Goal: Check status

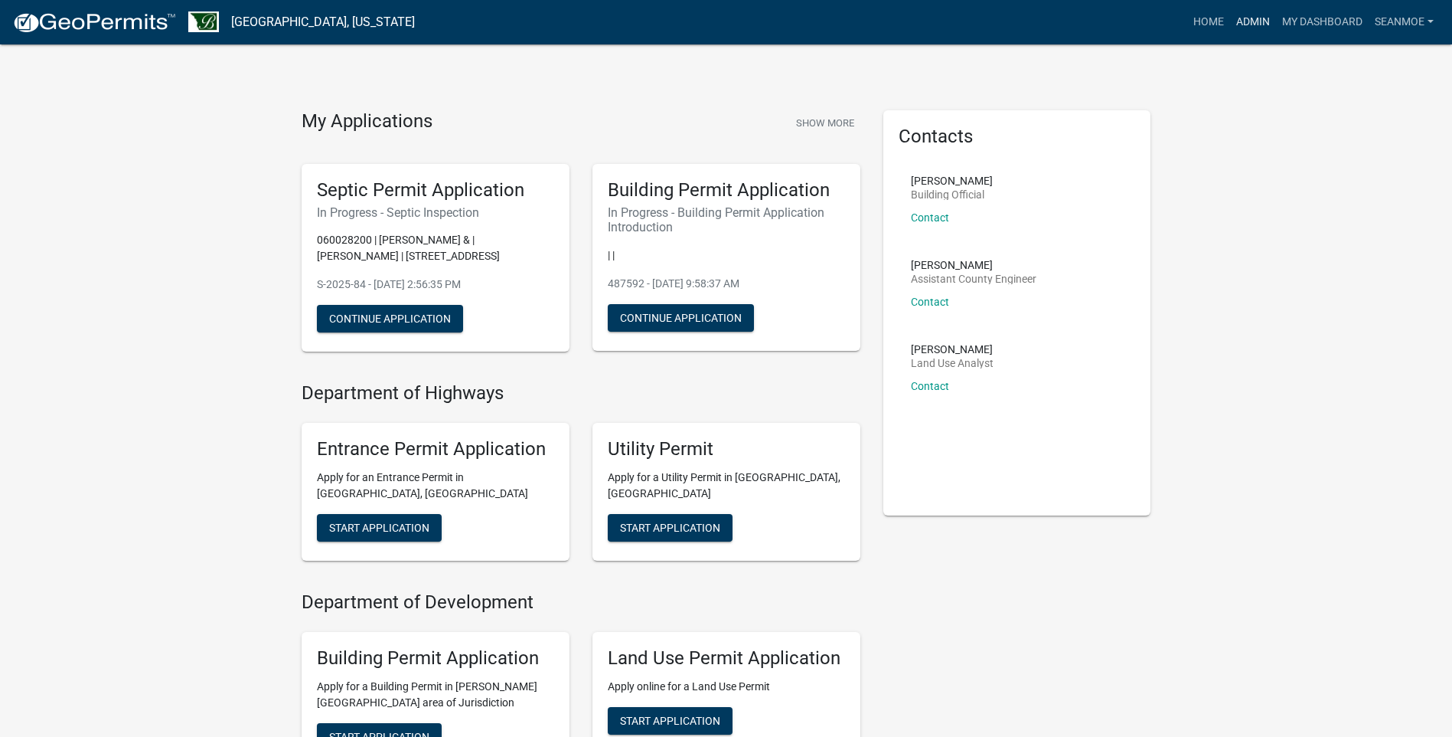
click at [1254, 21] on link "Admin" at bounding box center [1253, 22] width 46 height 29
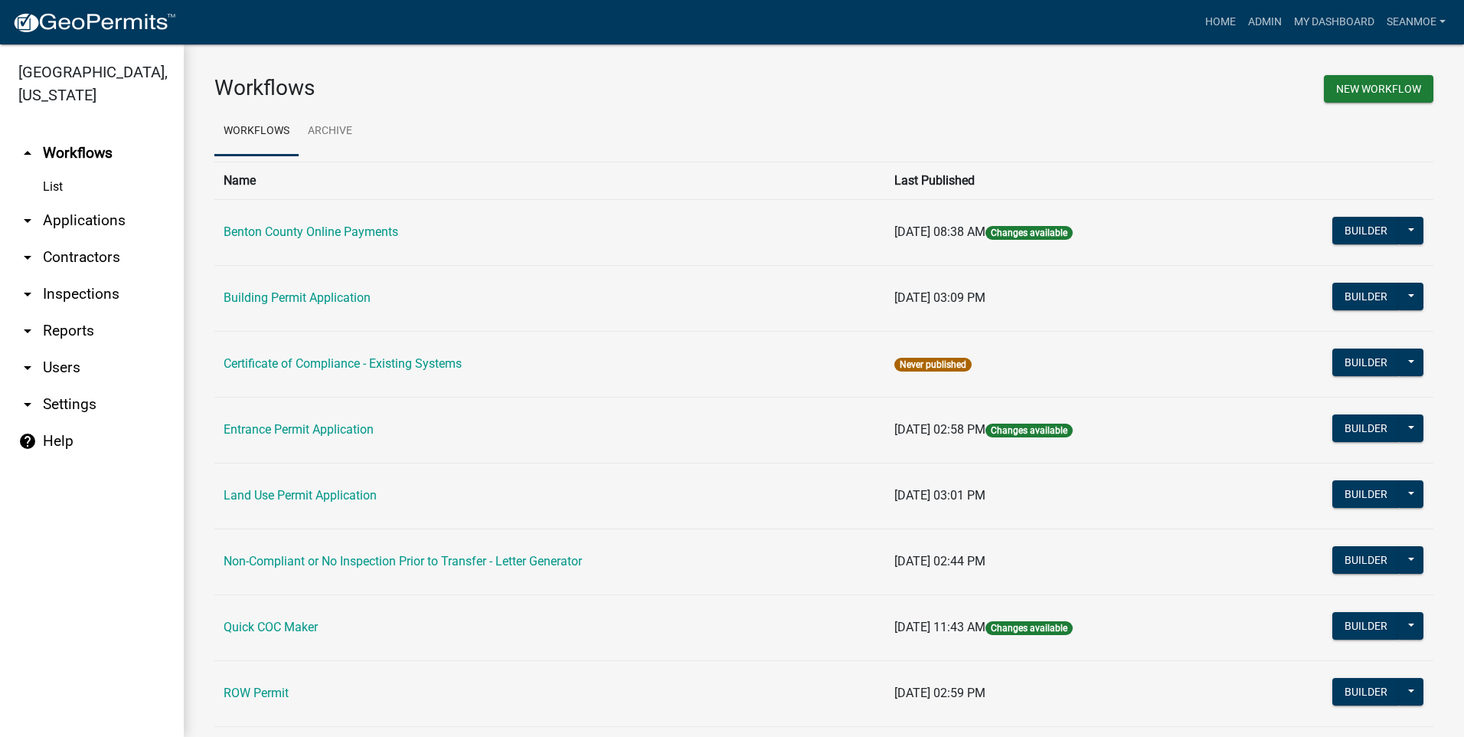
click at [83, 223] on link "arrow_drop_down Applications" at bounding box center [92, 220] width 184 height 37
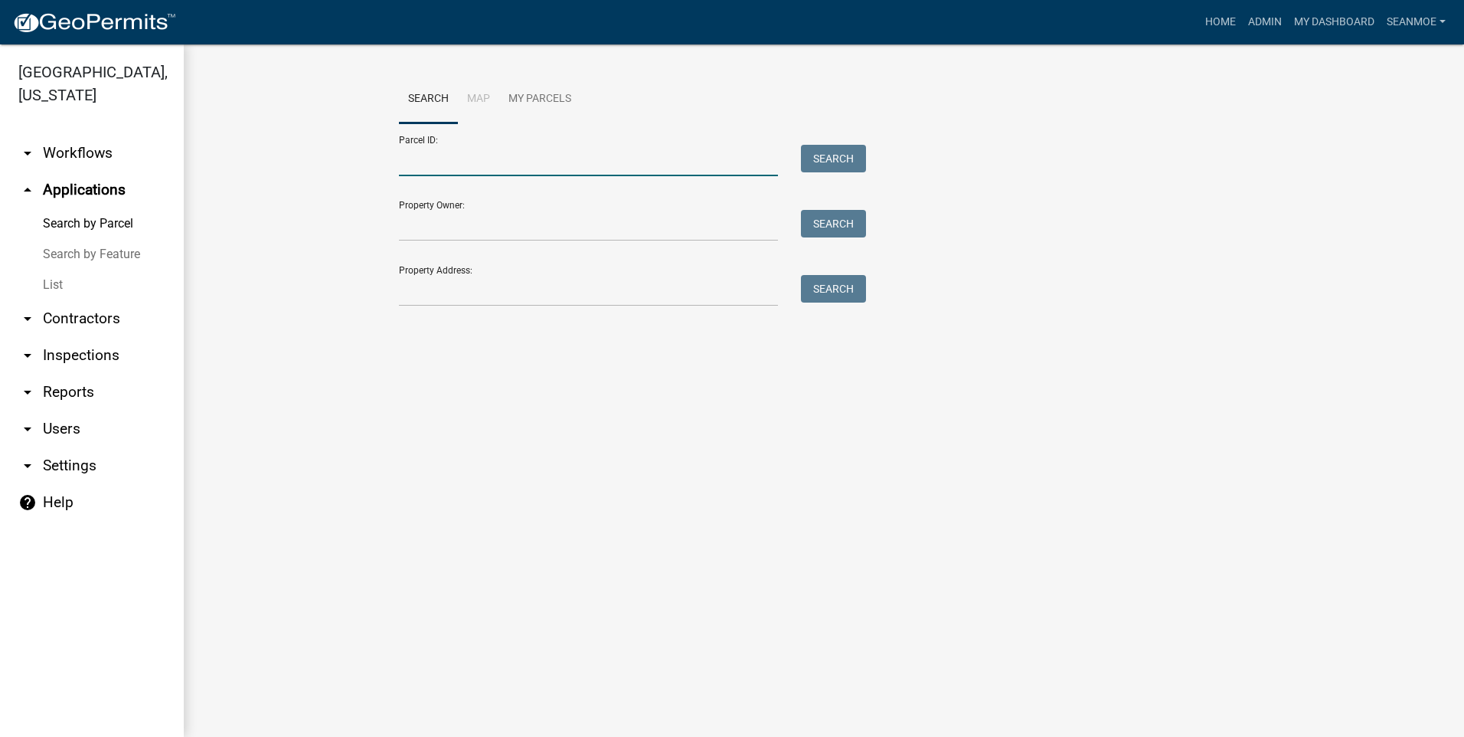
click at [518, 166] on input "Parcel ID:" at bounding box center [588, 160] width 379 height 31
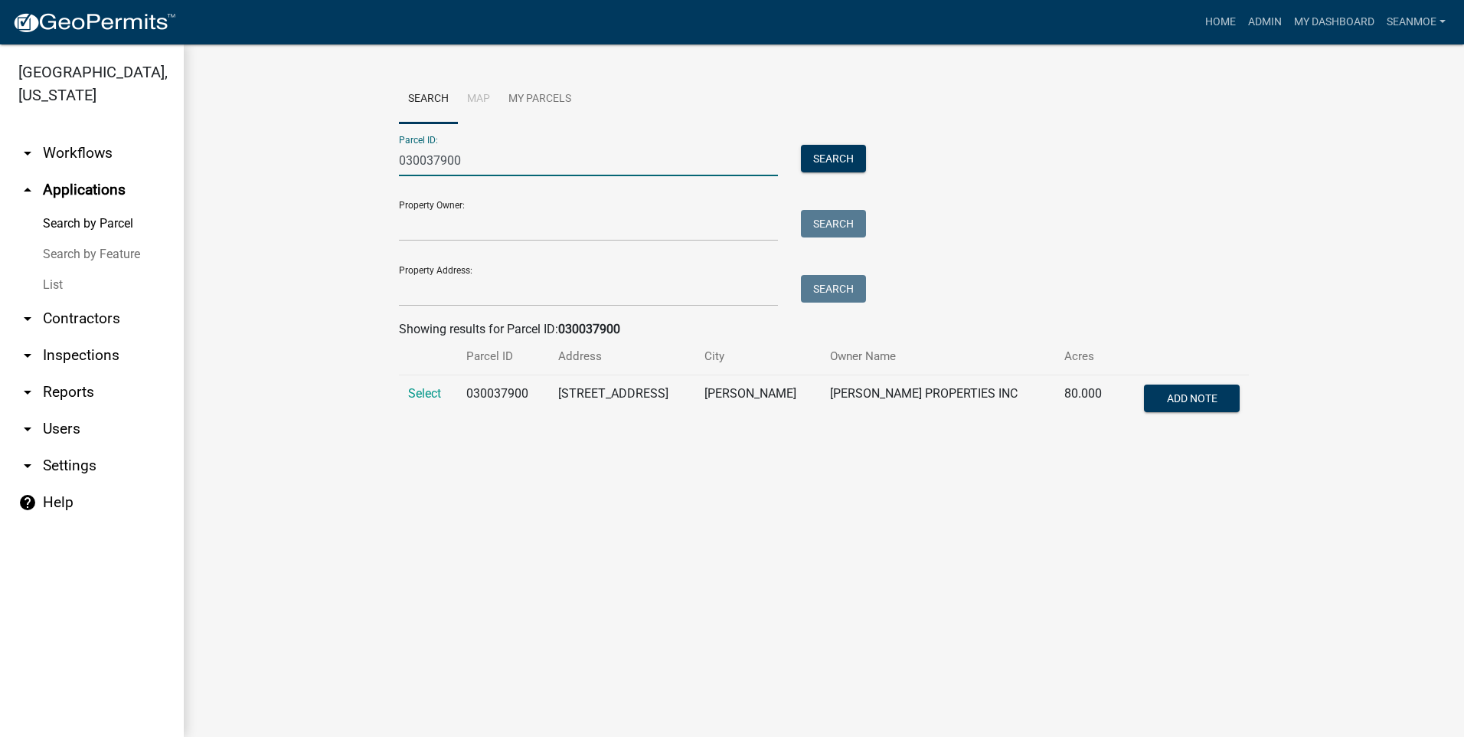
type input "030037900"
click at [424, 385] on td "Select" at bounding box center [428, 400] width 58 height 51
click at [436, 391] on span "Select" at bounding box center [424, 393] width 33 height 15
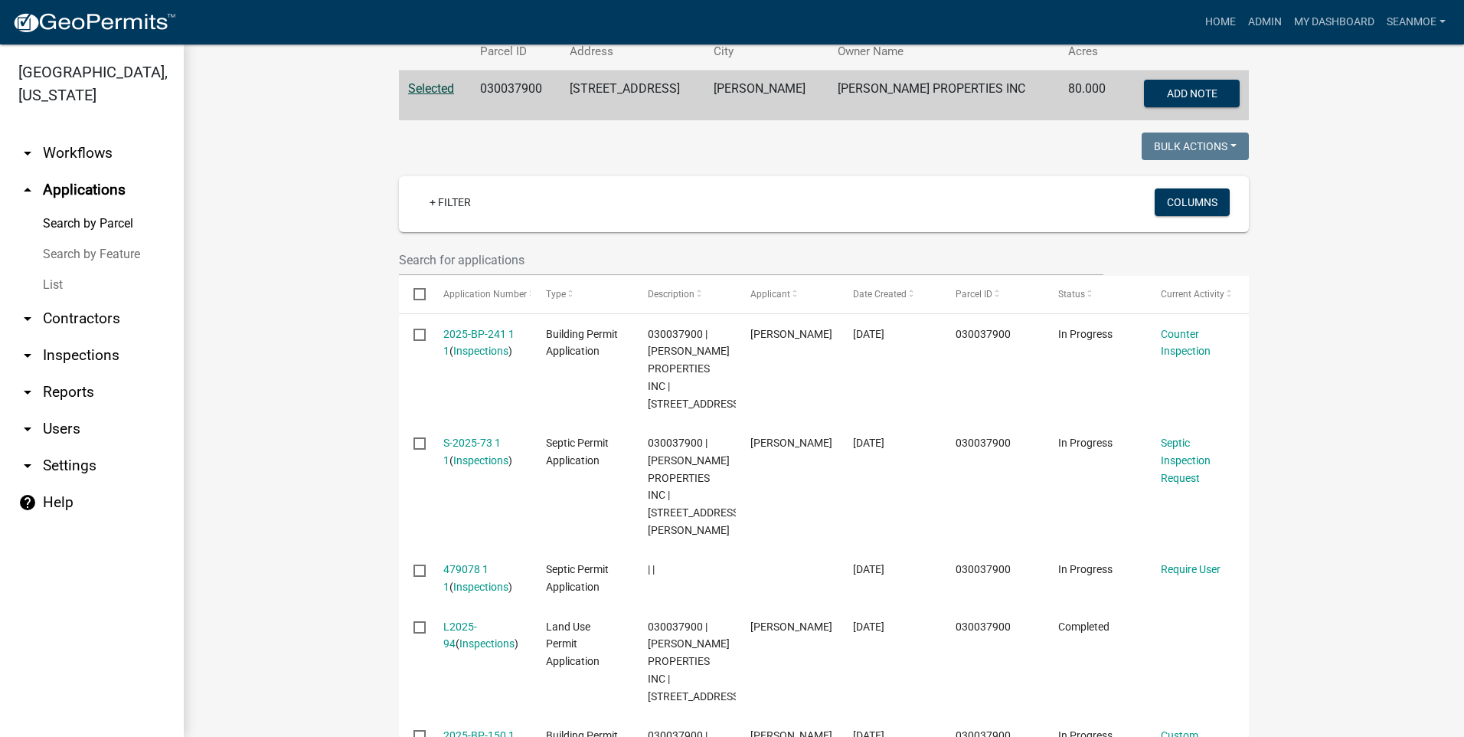
scroll to position [306, 0]
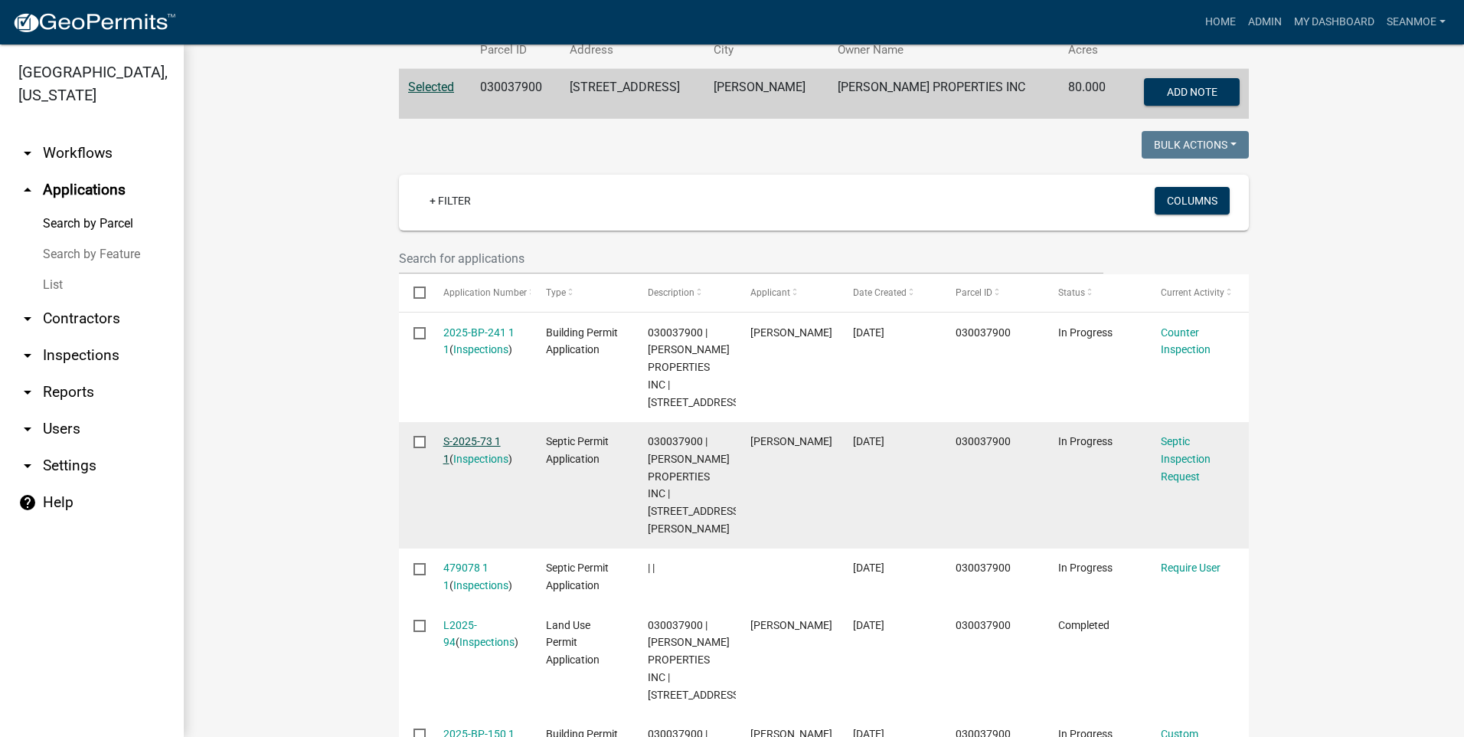
click at [472, 440] on link "S-2025-73 1 1" at bounding box center [471, 450] width 57 height 30
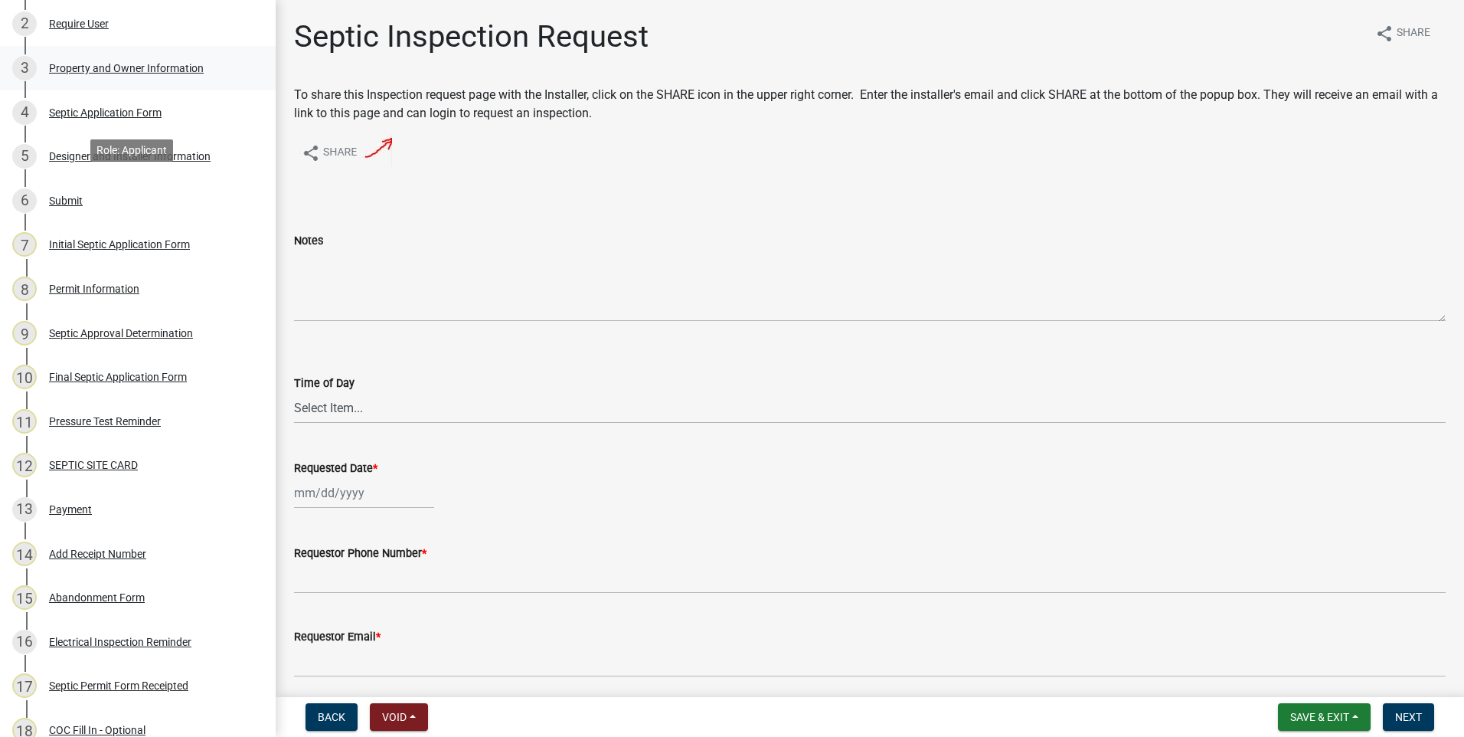
scroll to position [230, 0]
click at [71, 506] on div "Payment" at bounding box center [70, 508] width 43 height 11
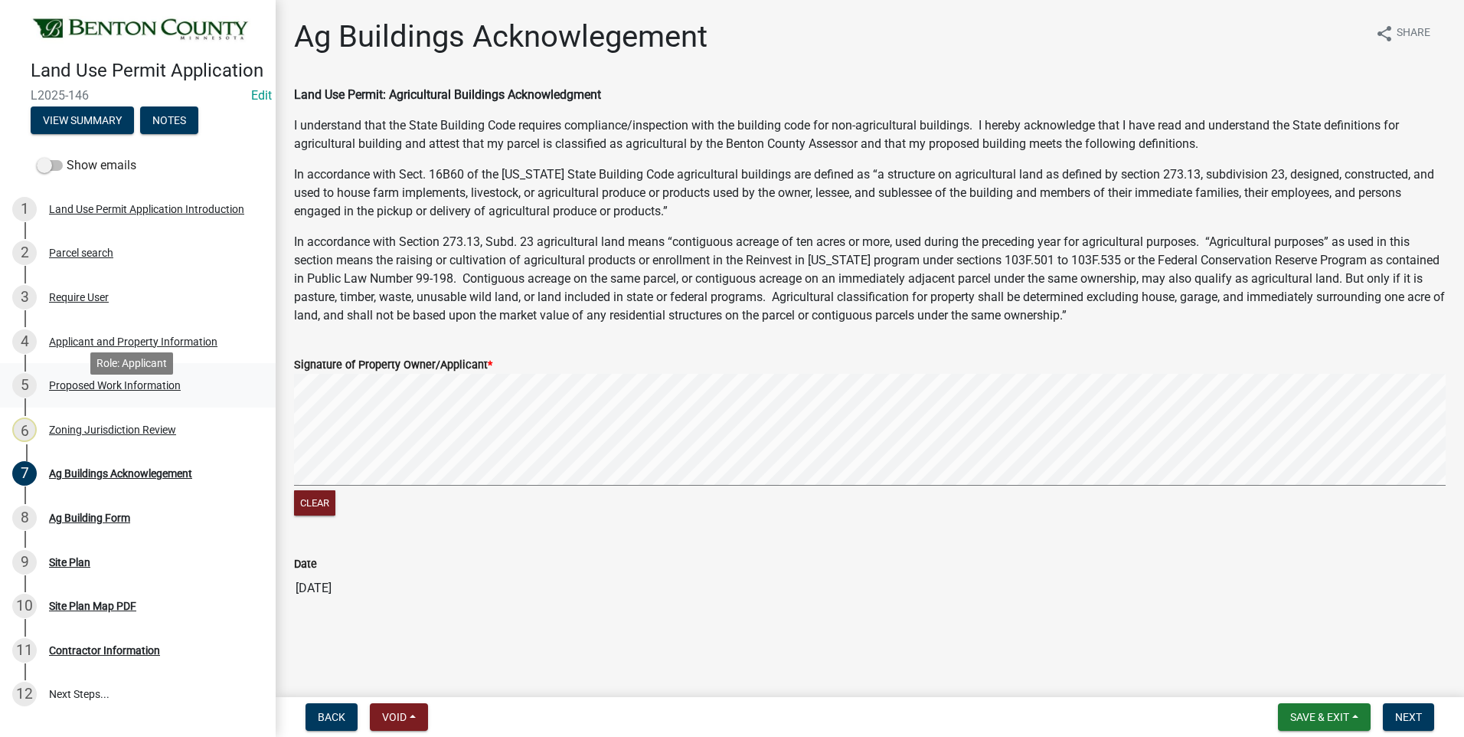
click at [147, 390] on div "Proposed Work Information" at bounding box center [115, 385] width 132 height 11
